Goal: Transaction & Acquisition: Purchase product/service

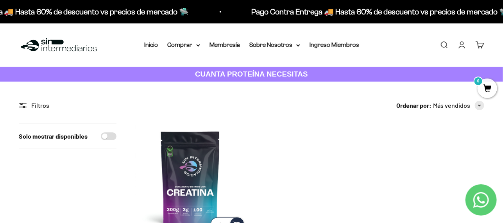
click at [272, 72] on strong "CUANTA PROTEÍNA NECESITAS" at bounding box center [251, 74] width 113 height 8
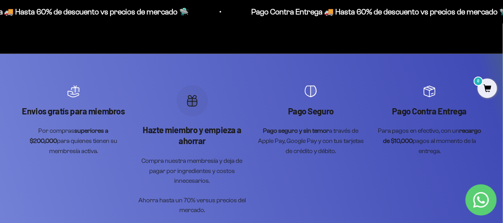
scroll to position [1094, 0]
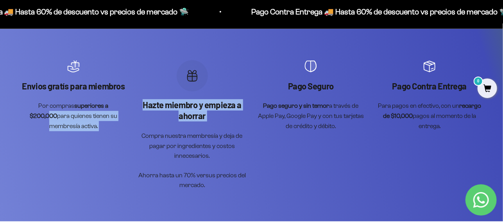
drag, startPoint x: 116, startPoint y: 105, endPoint x: 146, endPoint y: 141, distance: 46.8
click at [142, 140] on scroll-carousel "Envios gratís para miembros Por compras superiores a $200,000 para quienes tien…" at bounding box center [251, 125] width 465 height 130
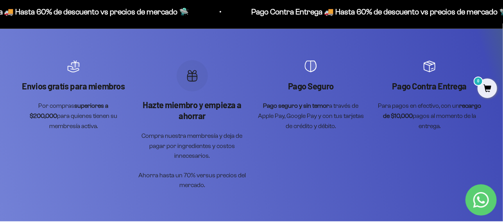
click at [253, 143] on scroll-carousel "Envios gratís para miembros Por compras superiores a $200,000 para quienes tien…" at bounding box center [251, 125] width 465 height 130
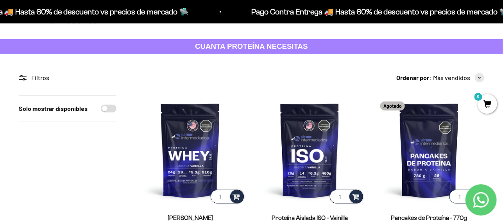
scroll to position [0, 0]
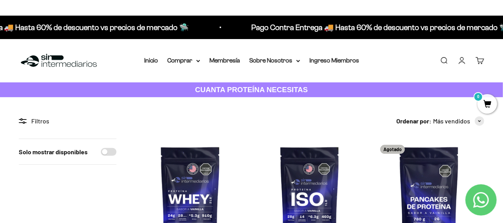
click at [23, 120] on icon at bounding box center [23, 120] width 8 height 5
click at [54, 118] on div "Filtros" at bounding box center [68, 121] width 98 height 10
click at [37, 120] on div "Filtros" at bounding box center [68, 121] width 98 height 10
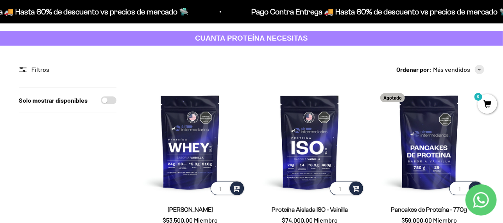
scroll to position [52, 0]
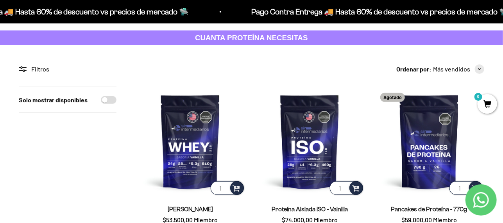
click at [69, 101] on label "Solo mostrar disponibles" at bounding box center [53, 100] width 69 height 10
click at [101, 101] on input "Solo mostrar disponibles" at bounding box center [109, 100] width 16 height 8
checkbox input "true"
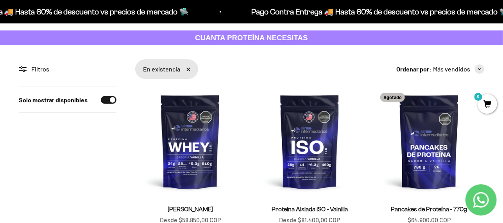
click at [69, 101] on label "Solo mostrar disponibles" at bounding box center [53, 100] width 69 height 10
click at [101, 101] on input "Solo mostrar disponibles" at bounding box center [109, 100] width 16 height 8
checkbox input "false"
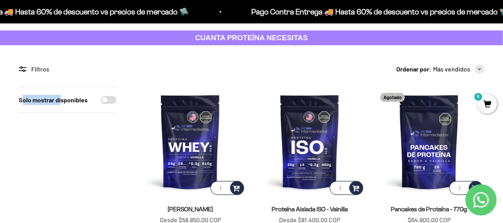
drag, startPoint x: 22, startPoint y: 100, endPoint x: 36, endPoint y: 97, distance: 14.0
click at [61, 101] on label "Solo mostrar disponibles" at bounding box center [53, 100] width 69 height 10
drag, startPoint x: 17, startPoint y: 99, endPoint x: 87, endPoint y: 102, distance: 70.3
copy label "Solo mostrar disponibles"
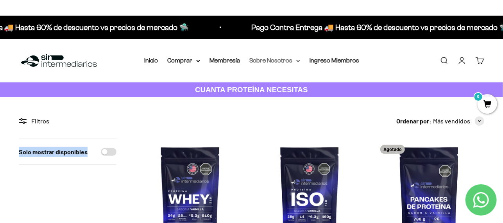
click at [296, 59] on summary "Sobre Nosotros" at bounding box center [274, 60] width 51 height 10
click at [197, 59] on summary "Comprar" at bounding box center [183, 60] width 33 height 10
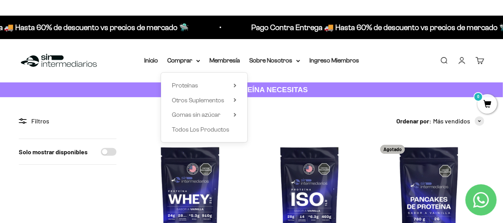
click at [152, 72] on div "Menú Buscar Inicio Comprar Proteínas Ver Todos Whey Iso Vegan Pancakes Pre-Entr…" at bounding box center [251, 60] width 503 height 43
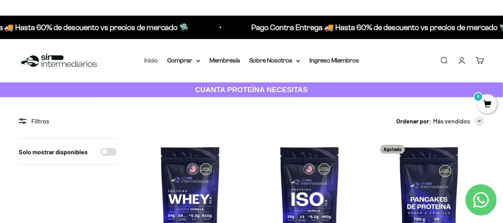
click at [152, 59] on link "Inicio" at bounding box center [151, 60] width 14 height 7
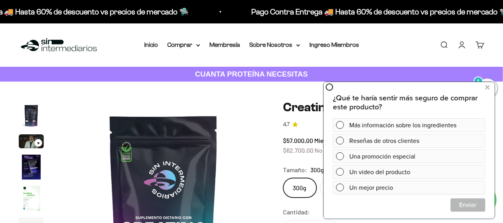
scroll to position [32, 0]
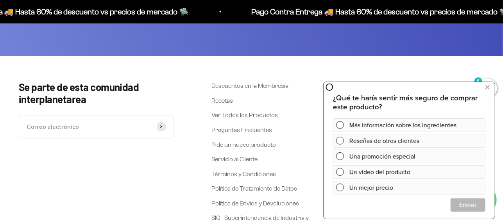
scroll to position [1729, 0]
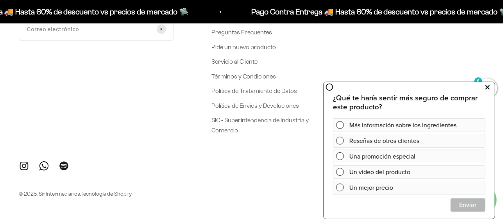
click at [489, 87] on icon at bounding box center [487, 87] width 4 height 10
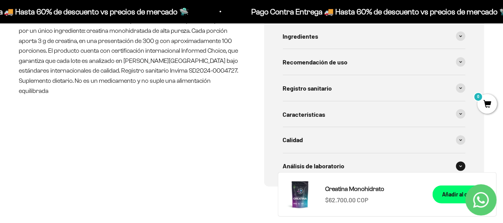
scroll to position [444, 0]
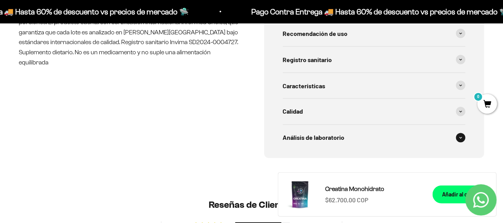
click at [359, 134] on div "Análisis de laboratorio" at bounding box center [374, 138] width 183 height 26
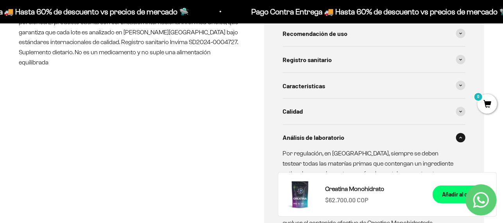
click at [360, 134] on div "Análisis de laboratorio" at bounding box center [374, 138] width 183 height 26
click at [364, 106] on div "Calidad" at bounding box center [374, 112] width 183 height 26
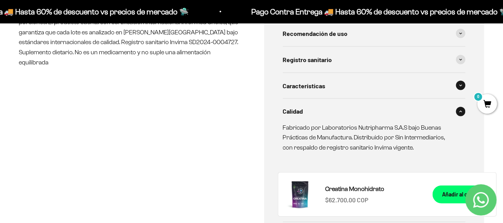
click at [367, 92] on div "Características" at bounding box center [374, 86] width 183 height 26
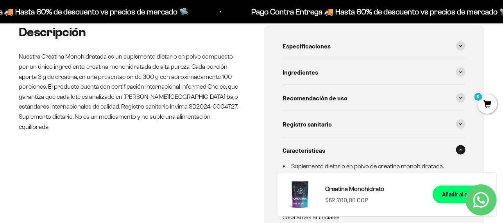
scroll to position [340, 0]
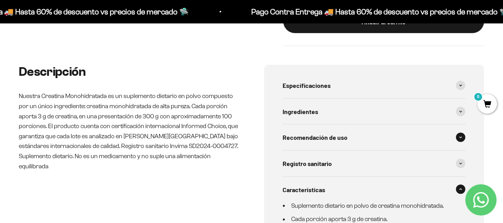
click at [363, 135] on div "Recomendación de uso" at bounding box center [374, 138] width 183 height 26
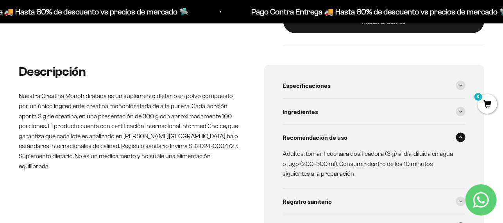
click at [363, 135] on div "Recomendación de uso" at bounding box center [374, 138] width 183 height 26
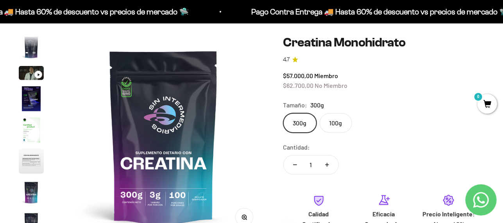
scroll to position [0, 0]
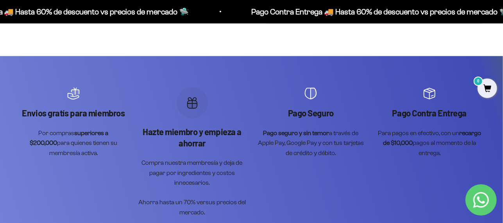
scroll to position [2652, 0]
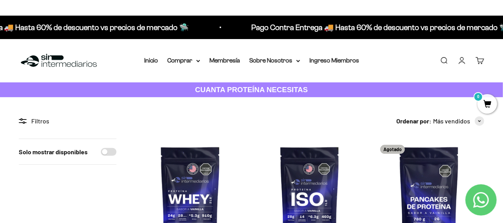
click at [150, 56] on li "Inicio" at bounding box center [151, 60] width 14 height 10
click at [151, 59] on link "Inicio" at bounding box center [151, 60] width 14 height 7
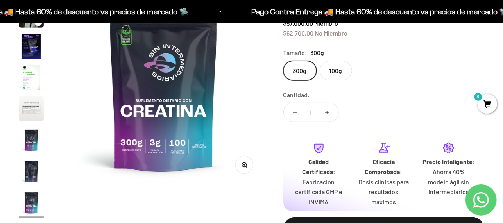
scroll to position [104, 0]
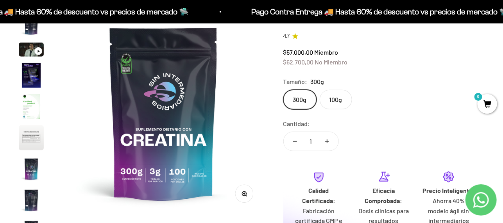
click at [232, 113] on img at bounding box center [163, 113] width 202 height 202
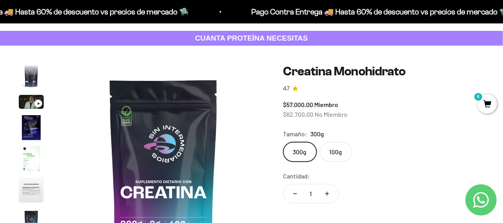
scroll to position [52, 0]
click at [210, 160] on img at bounding box center [163, 165] width 202 height 202
click at [230, 165] on img at bounding box center [163, 165] width 202 height 202
click at [169, 169] on img at bounding box center [163, 165] width 202 height 202
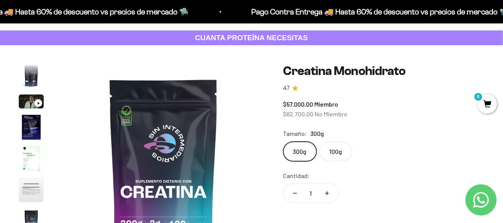
scroll to position [104, 0]
